Goal: Information Seeking & Learning: Learn about a topic

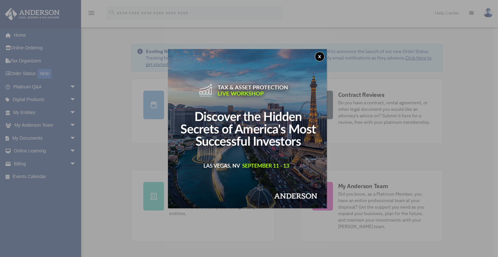
click at [320, 57] on button "x" at bounding box center [320, 57] width 10 height 10
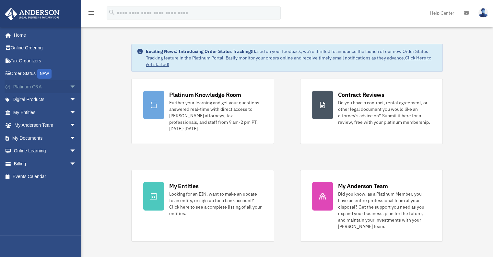
click at [70, 85] on span "arrow_drop_down" at bounding box center [76, 86] width 13 height 13
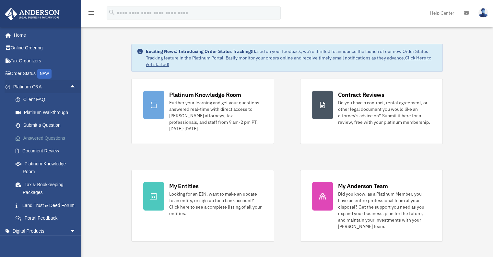
click at [56, 139] on link "Answered Questions" at bounding box center [47, 137] width 77 height 13
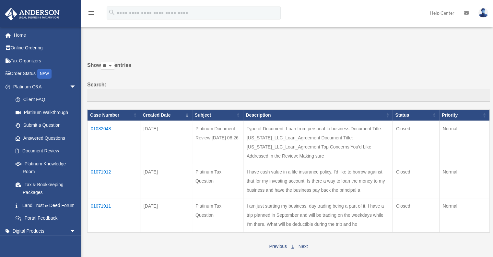
click at [102, 127] on td "01082048" at bounding box center [114, 141] width 53 height 43
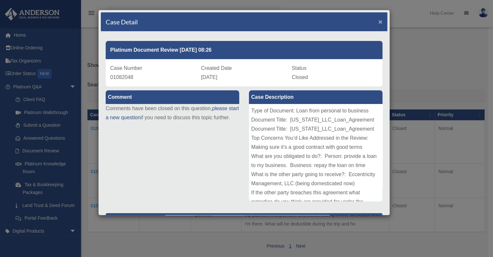
click at [379, 19] on span "×" at bounding box center [381, 21] width 4 height 7
